Goal: Communication & Community: Connect with others

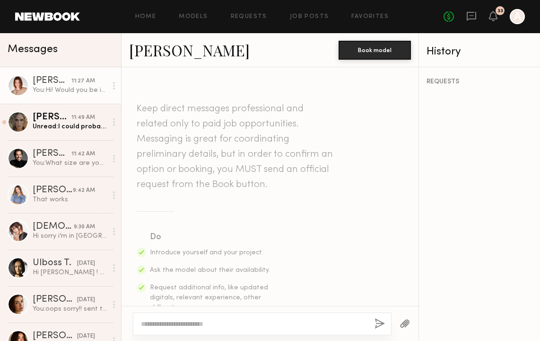
scroll to position [265, 0]
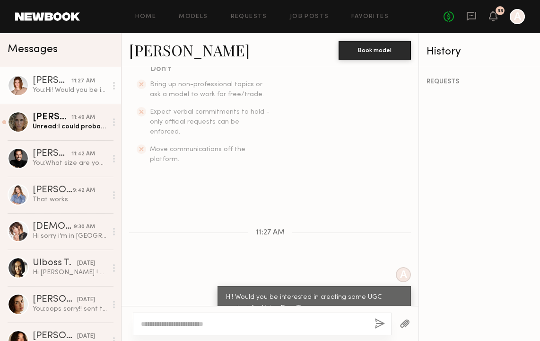
click at [83, 98] on link "[PERSON_NAME] 11:27 AM You: Hi! Would you be interested in creating some UGC co…" at bounding box center [60, 85] width 121 height 36
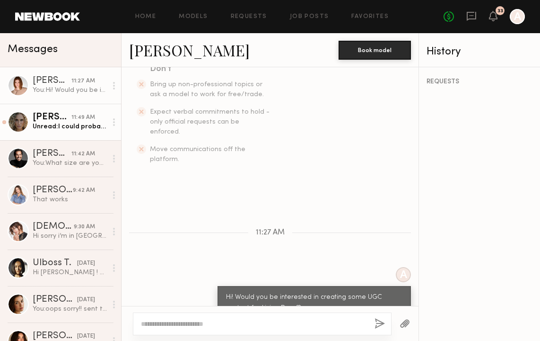
click at [77, 131] on link "[PERSON_NAME] 11:49 AM Unread: I could probably show up to you, where would the…" at bounding box center [60, 122] width 121 height 36
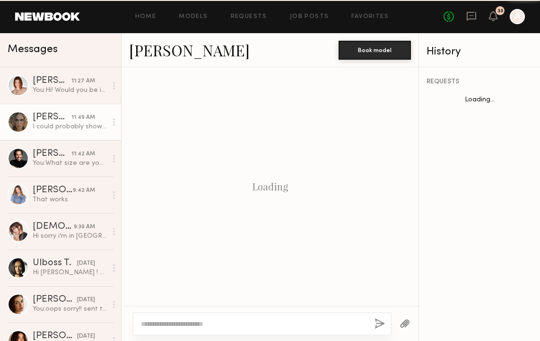
scroll to position [321, 0]
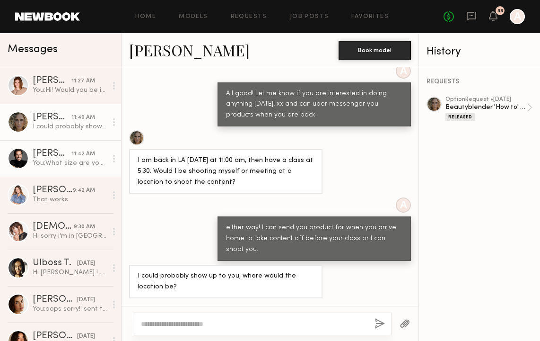
click at [69, 162] on div "You: What size are you in [GEOGRAPHIC_DATA] again? thanks!" at bounding box center [70, 162] width 74 height 9
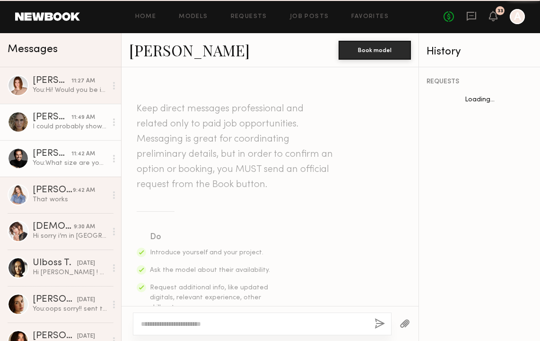
scroll to position [962, 0]
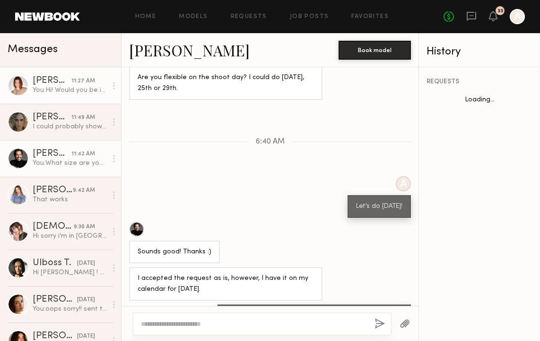
click at [71, 90] on div "You: Hi! Would you be interested in creating some UGC content for Living Proof?" at bounding box center [70, 90] width 74 height 9
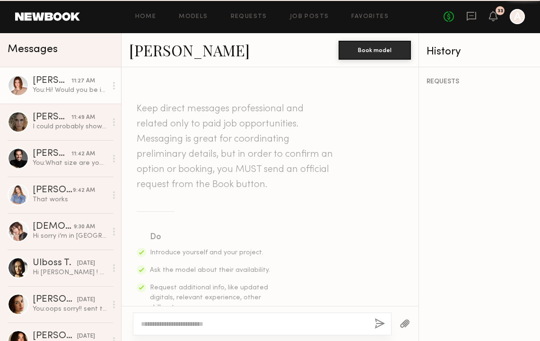
scroll to position [291, 0]
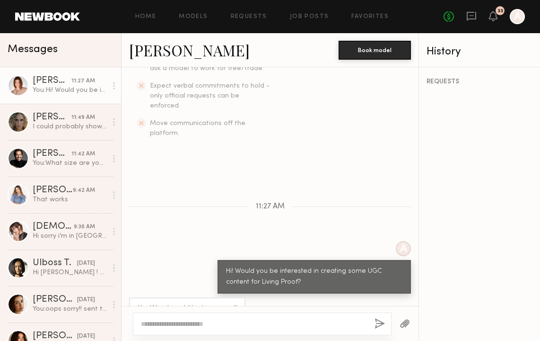
click at [301, 325] on textarea at bounding box center [254, 323] width 226 height 9
type textarea "**********"
click at [379, 321] on button "button" at bounding box center [380, 324] width 10 height 12
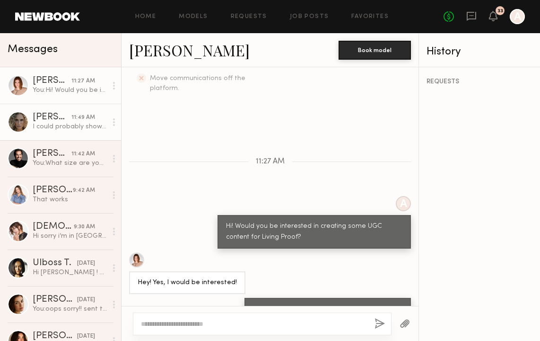
click at [96, 130] on div "I could probably show up to you, where would the location be?" at bounding box center [70, 126] width 74 height 9
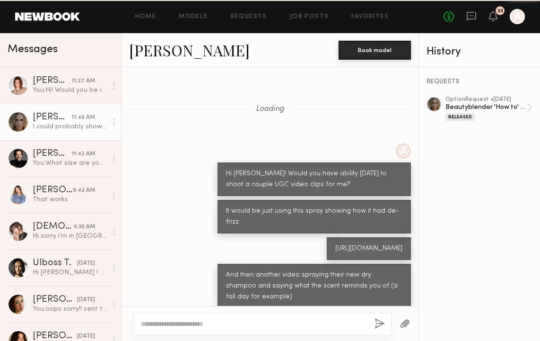
scroll to position [321, 0]
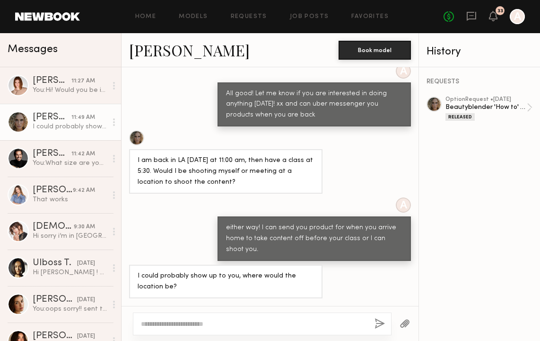
click at [236, 318] on div at bounding box center [262, 323] width 259 height 23
click at [233, 327] on textarea at bounding box center [254, 323] width 226 height 9
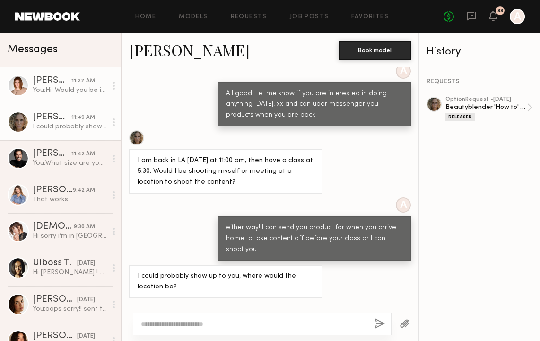
click at [41, 90] on div "You: Hi! Would you be interested in creating some UGC content for Living Proof?" at bounding box center [70, 90] width 74 height 9
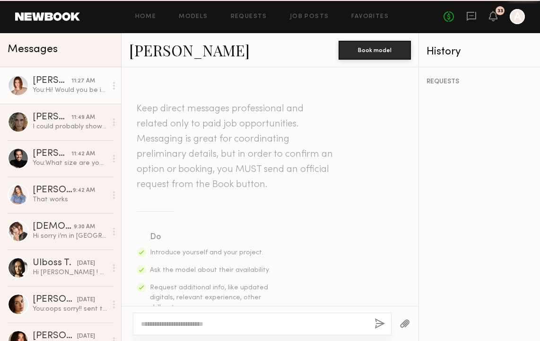
scroll to position [336, 0]
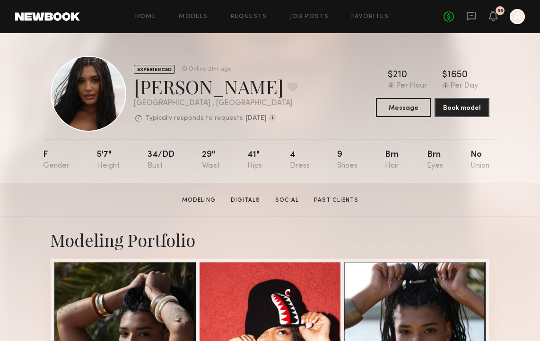
scroll to position [111, 0]
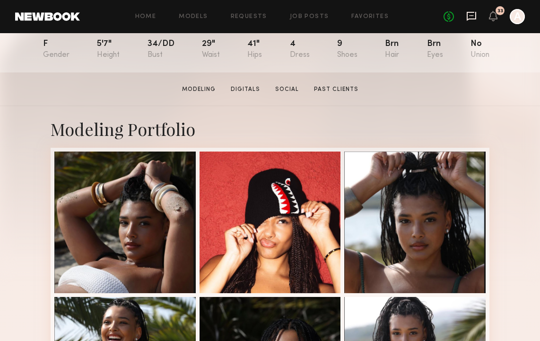
click at [469, 18] on icon at bounding box center [471, 16] width 9 height 9
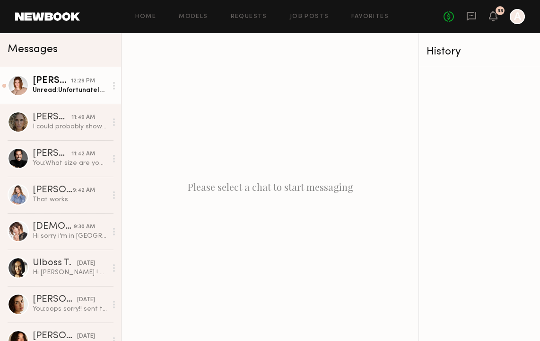
click at [80, 93] on div "Unread: Unfortunately this Thursday I have another shoot is there another day a…" at bounding box center [70, 90] width 74 height 9
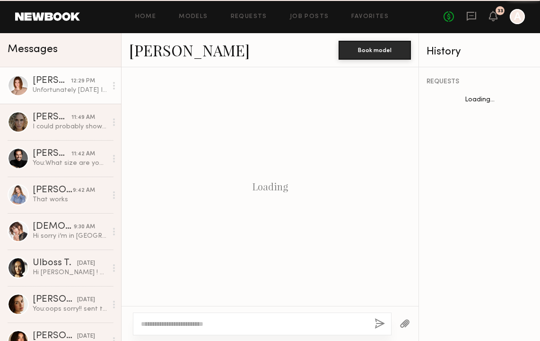
scroll to position [391, 0]
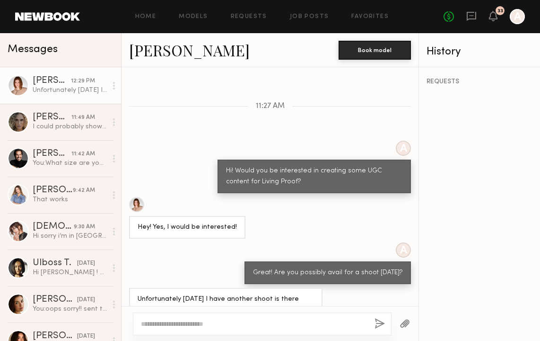
click at [179, 327] on textarea at bounding box center [254, 323] width 226 height 9
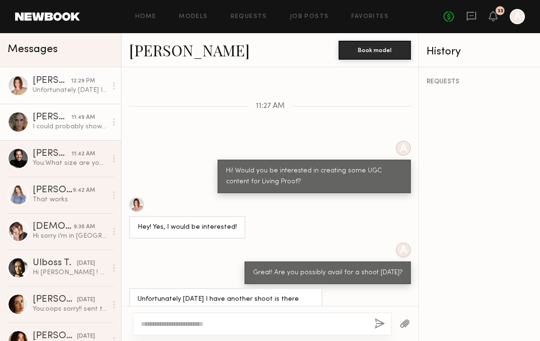
click at [73, 124] on div "I could probably show up to you, where would the location be?" at bounding box center [70, 126] width 74 height 9
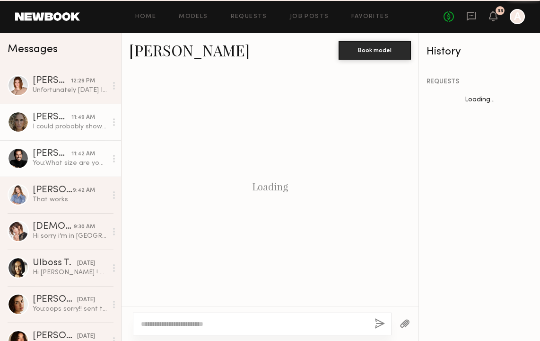
scroll to position [321, 0]
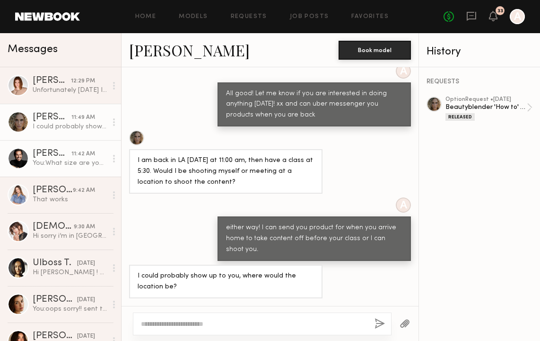
click at [52, 158] on div "[PERSON_NAME]" at bounding box center [52, 153] width 39 height 9
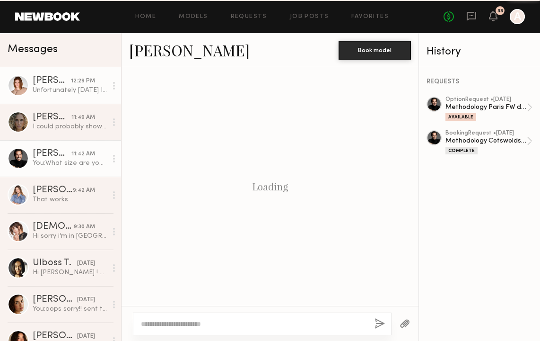
scroll to position [962, 0]
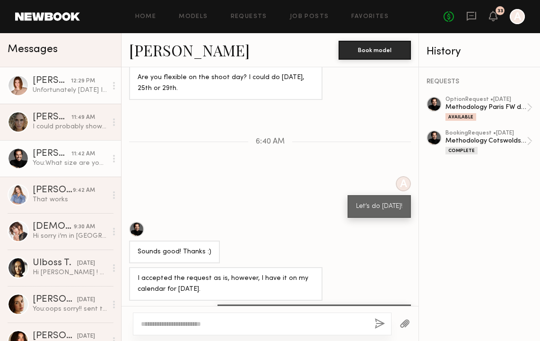
click at [61, 84] on div "[PERSON_NAME]" at bounding box center [52, 80] width 38 height 9
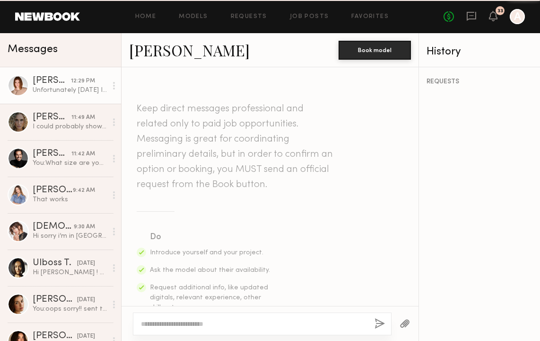
scroll to position [391, 0]
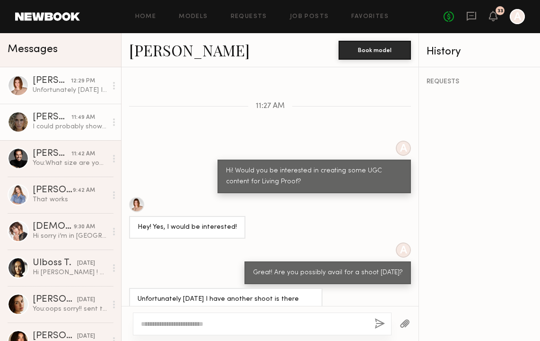
click at [75, 116] on div "11:49 AM" at bounding box center [83, 117] width 24 height 9
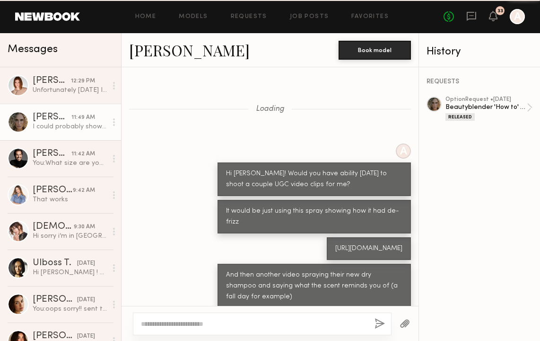
scroll to position [321, 0]
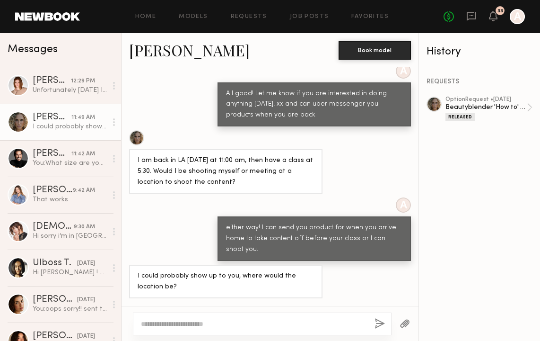
click at [75, 140] on link "Bailey K. 11:49 AM I could probably show up to you, where would the location be?" at bounding box center [60, 122] width 121 height 36
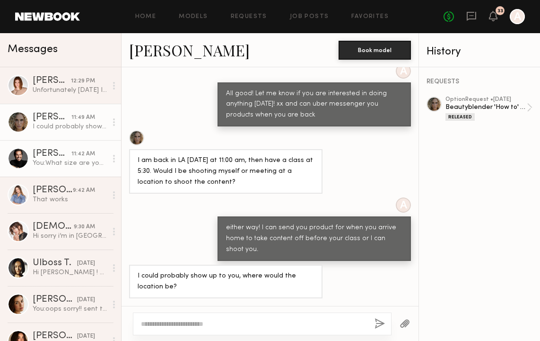
click at [75, 159] on div "You: What size are you in [GEOGRAPHIC_DATA] again? thanks!" at bounding box center [70, 162] width 74 height 9
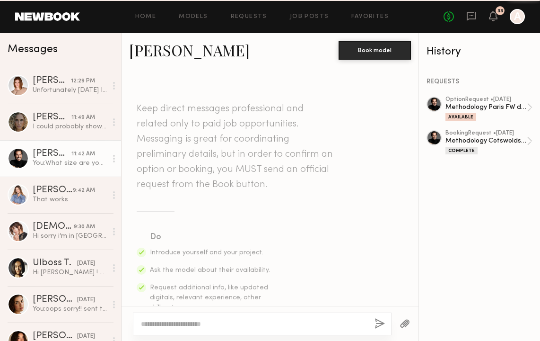
scroll to position [962, 0]
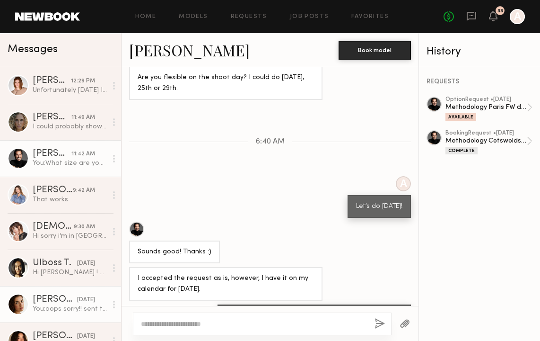
click at [61, 313] on div "You: oops sorry!! sent to other address!" at bounding box center [70, 308] width 74 height 9
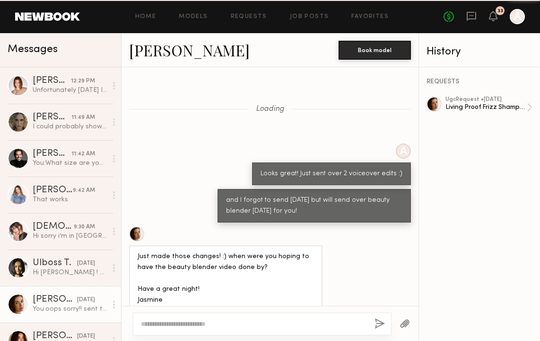
scroll to position [647, 0]
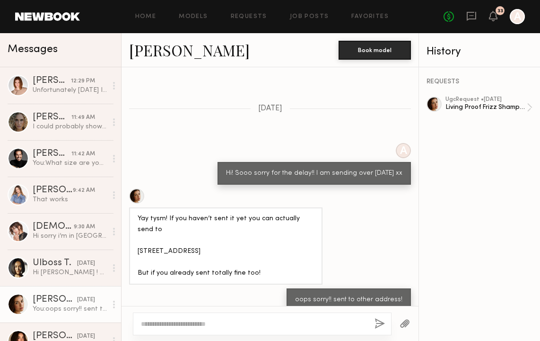
click at [184, 330] on div at bounding box center [262, 323] width 259 height 23
click at [185, 330] on div at bounding box center [262, 323] width 259 height 23
click at [189, 323] on textarea at bounding box center [254, 323] width 226 height 9
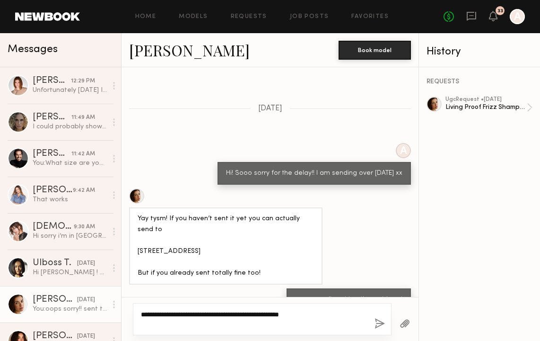
type textarea "**********"
click at [377, 324] on button "button" at bounding box center [380, 324] width 10 height 12
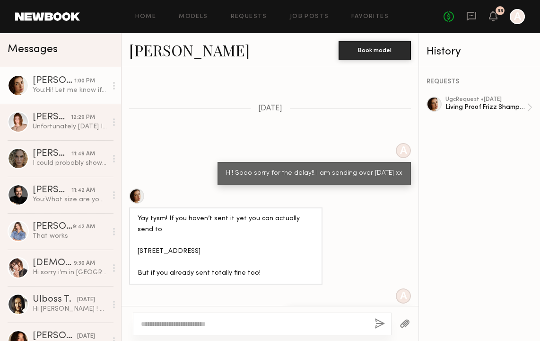
scroll to position [836, 0]
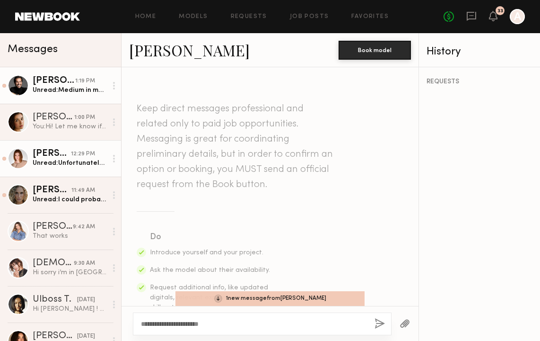
scroll to position [408, 0]
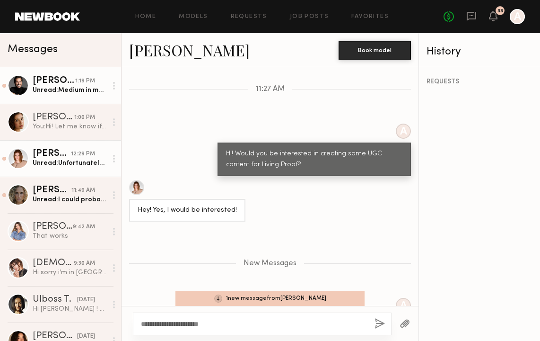
type textarea "**********"
click at [73, 81] on div "[PERSON_NAME]" at bounding box center [54, 80] width 43 height 9
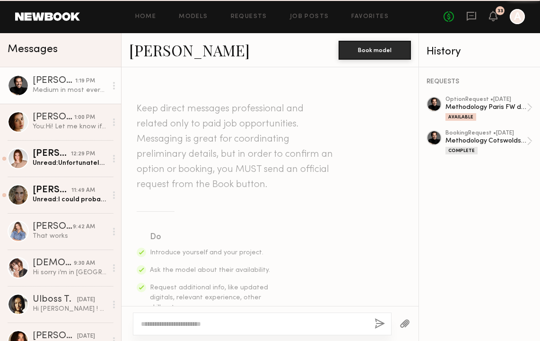
scroll to position [1006, 0]
